Goal: Transaction & Acquisition: Subscribe to service/newsletter

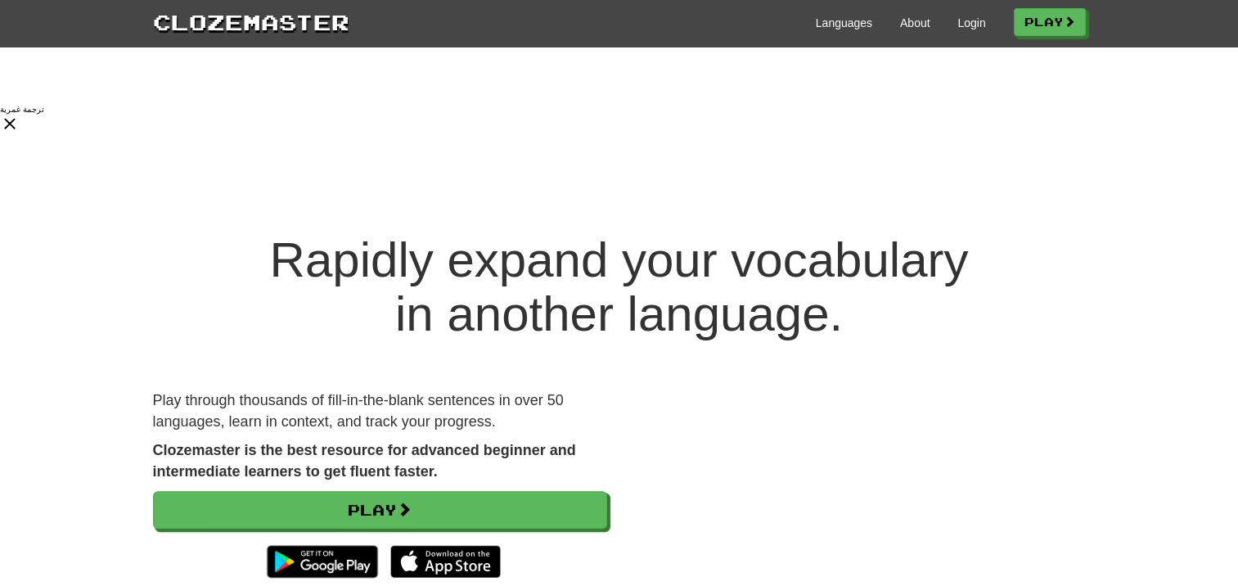
scroll to position [1243, 0]
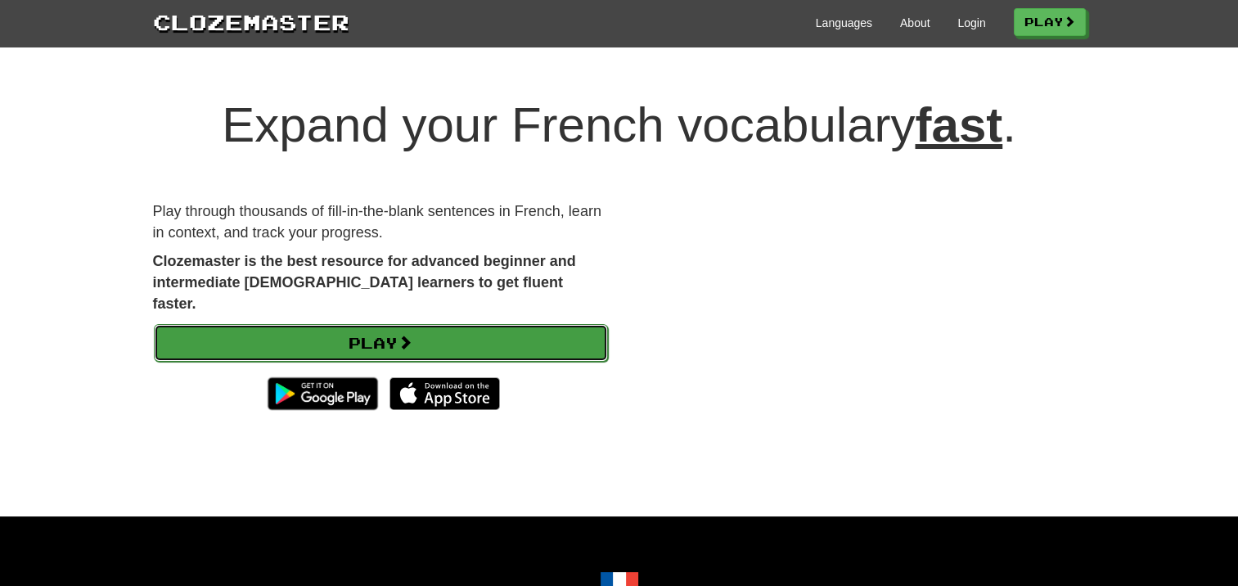
click at [291, 324] on link "Play" at bounding box center [381, 343] width 454 height 38
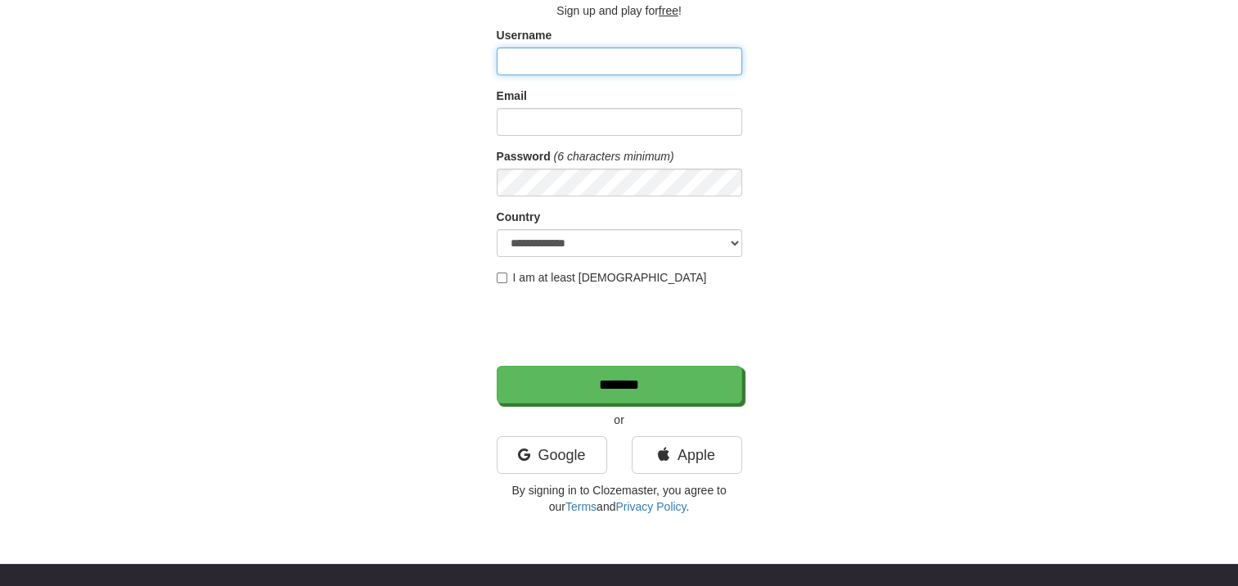
scroll to position [115, 0]
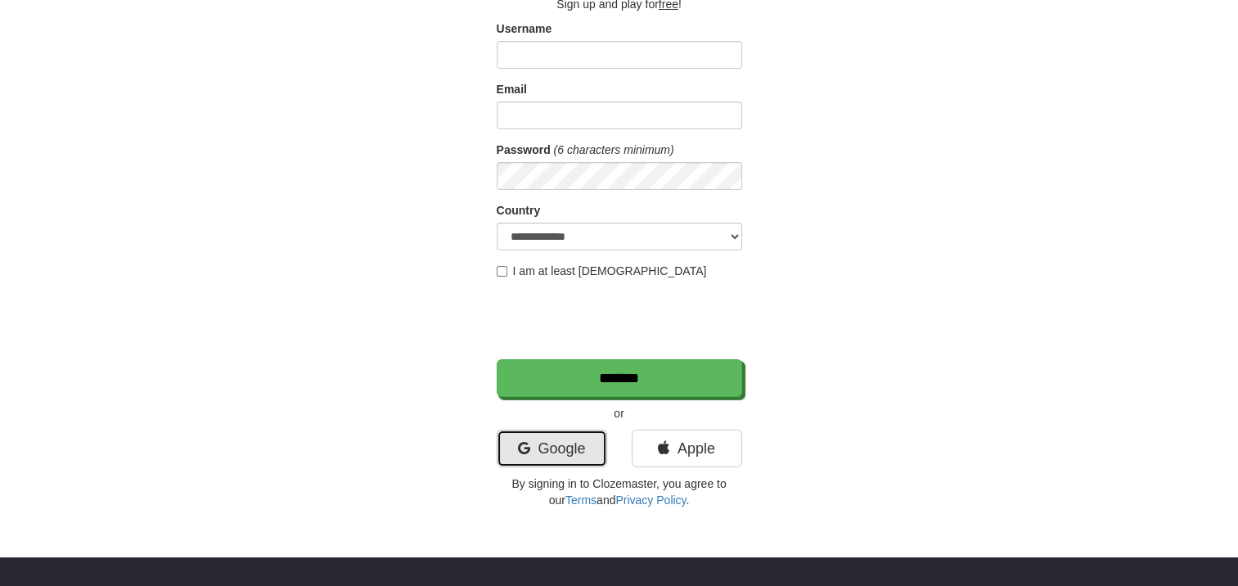
click at [563, 436] on link "Google" at bounding box center [552, 448] width 110 height 38
